Goal: Navigation & Orientation: Understand site structure

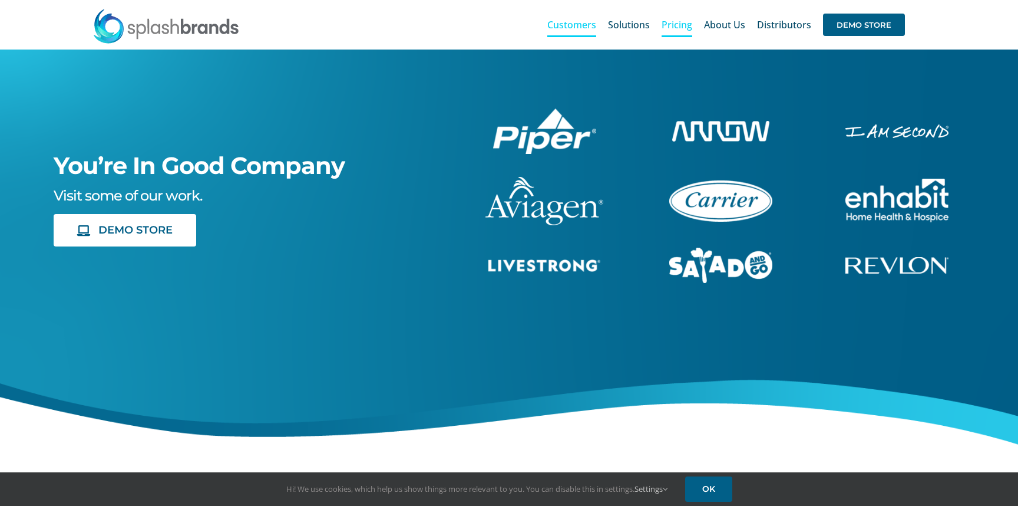
click at [678, 21] on span "Pricing" at bounding box center [677, 24] width 31 height 9
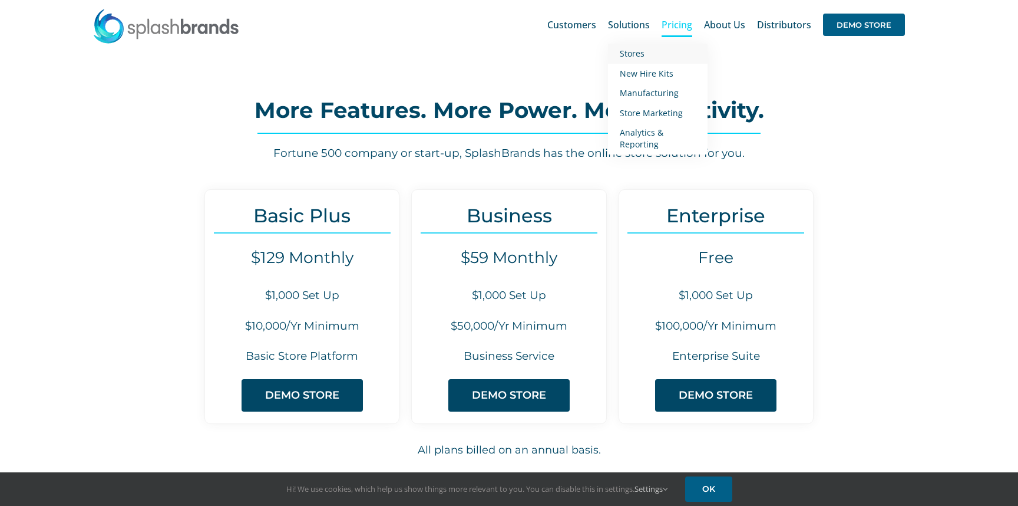
click at [635, 50] on span "Stores" at bounding box center [632, 53] width 25 height 11
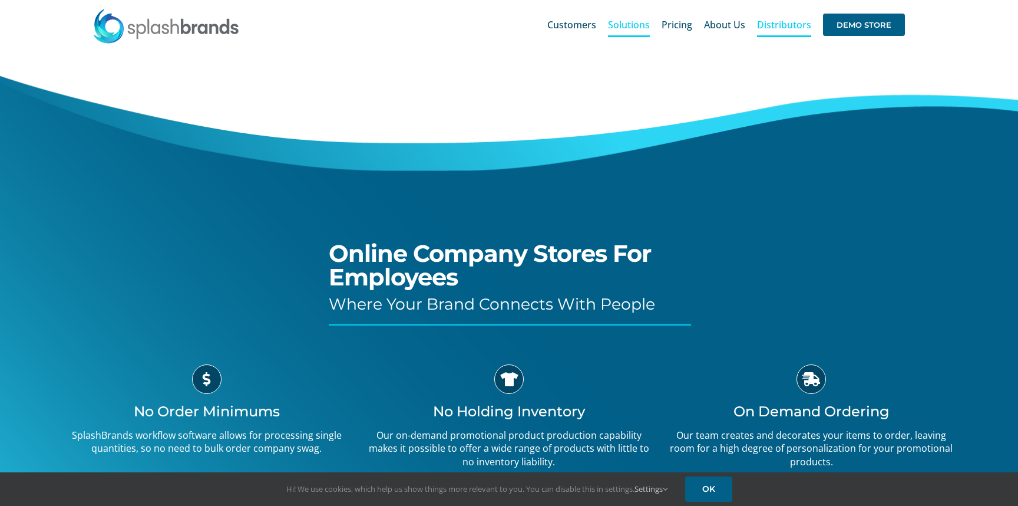
click at [777, 23] on span "Distributors" at bounding box center [784, 24] width 54 height 9
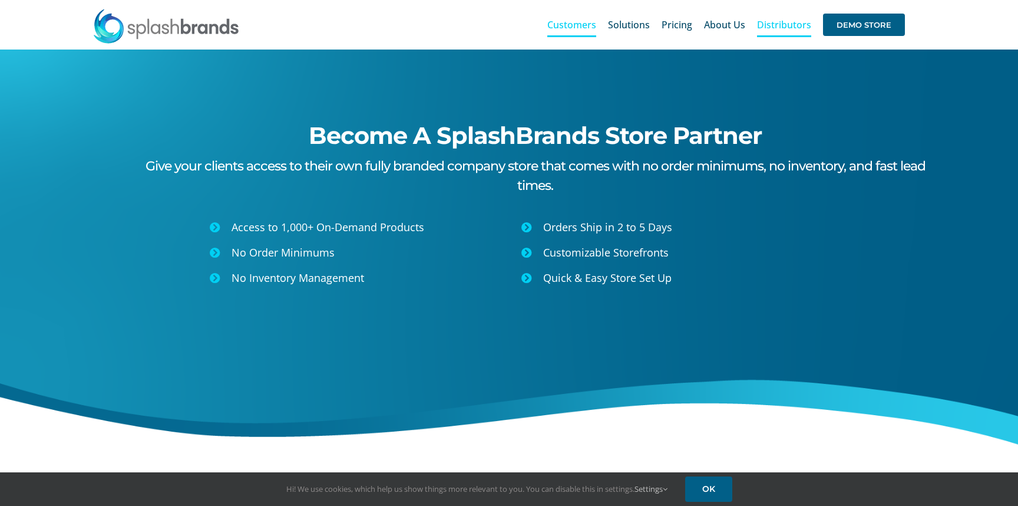
click at [574, 25] on span "Customers" at bounding box center [571, 24] width 49 height 9
